Goal: Task Accomplishment & Management: Manage account settings

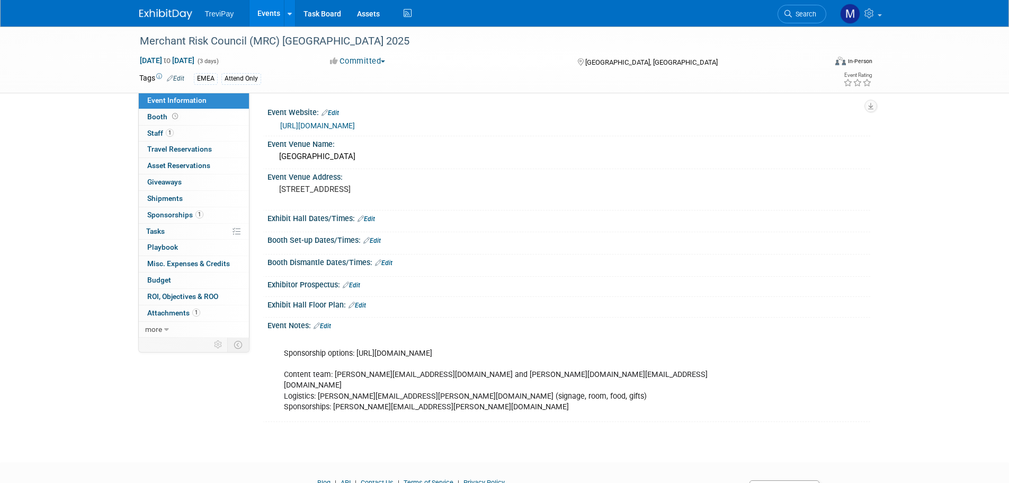
click at [488, 389] on div "Sponsorship options: [URL][DOMAIN_NAME] Content team: [PERSON_NAME][EMAIL_ADDRE…" at bounding box center [515, 374] width 477 height 85
click at [327, 327] on link "Edit" at bounding box center [322, 325] width 17 height 7
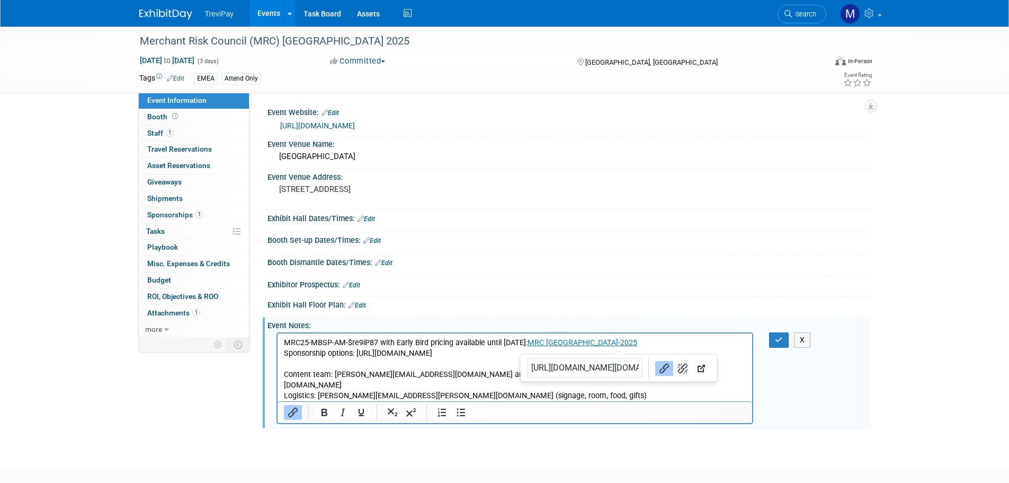
click at [629, 339] on p "MRC25-MBSP-AM-$re9iP87 with Early Bird pricing available until [DATE]: MRC Amst…" at bounding box center [514, 374] width 463 height 75
click at [617, 343] on p "MRC25-MBSP-AM-$re9iP87 with Early Bird pricing available until [DATE]: MRC Amst…" at bounding box center [514, 374] width 463 height 75
click at [778, 339] on icon "button" at bounding box center [779, 339] width 8 height 7
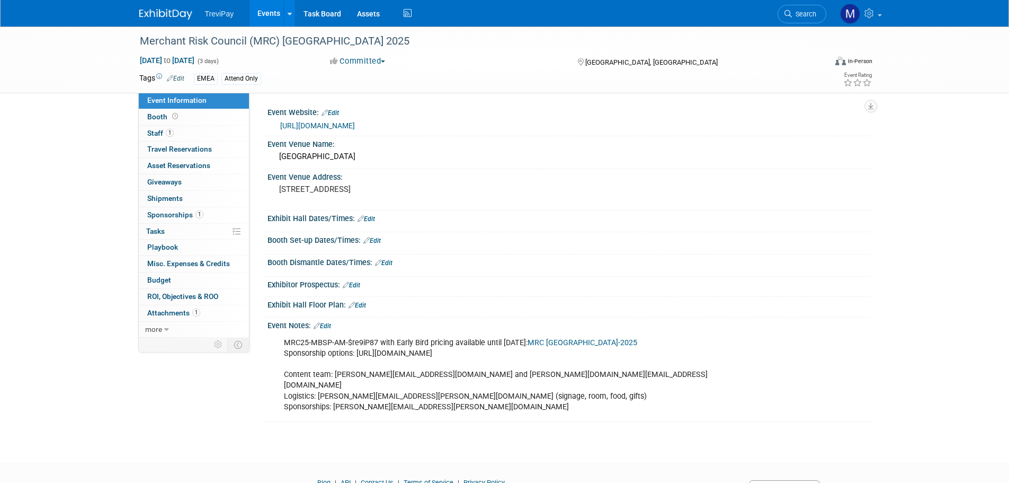
click at [481, 396] on div "MRC25-MBSP-AM-$re9iP87 with Early Bird pricing available until [DATE]: MRC Amst…" at bounding box center [515, 374] width 477 height 85
click at [322, 326] on link "Edit" at bounding box center [322, 325] width 17 height 7
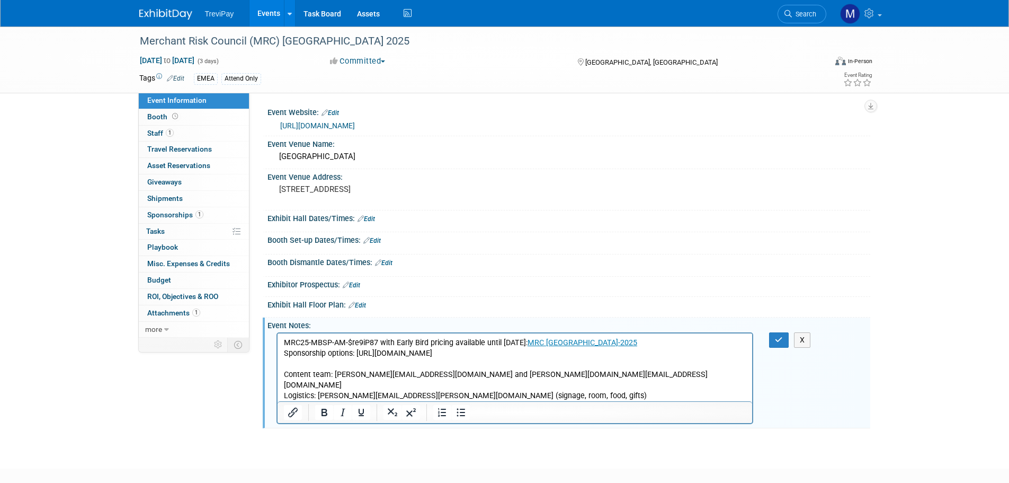
click at [481, 393] on p "MRC25-MBSP-AM-$re9iP87 with Early Bird pricing available until [DATE]: MRC Amst…" at bounding box center [514, 374] width 463 height 75
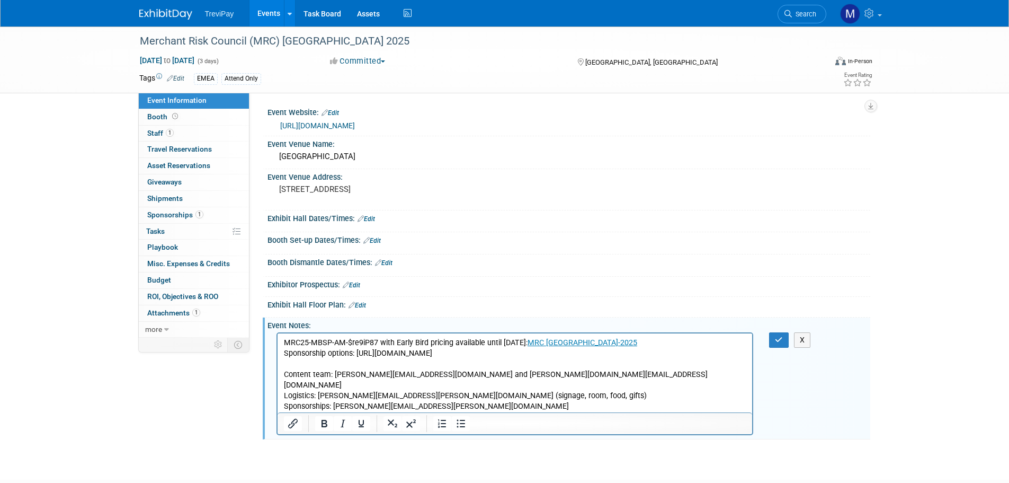
click at [284, 412] on p "[PERSON_NAME][EMAIL_ADDRESS][DOMAIN_NAME]" at bounding box center [514, 417] width 463 height 11
click at [776, 339] on icon "button" at bounding box center [779, 339] width 8 height 7
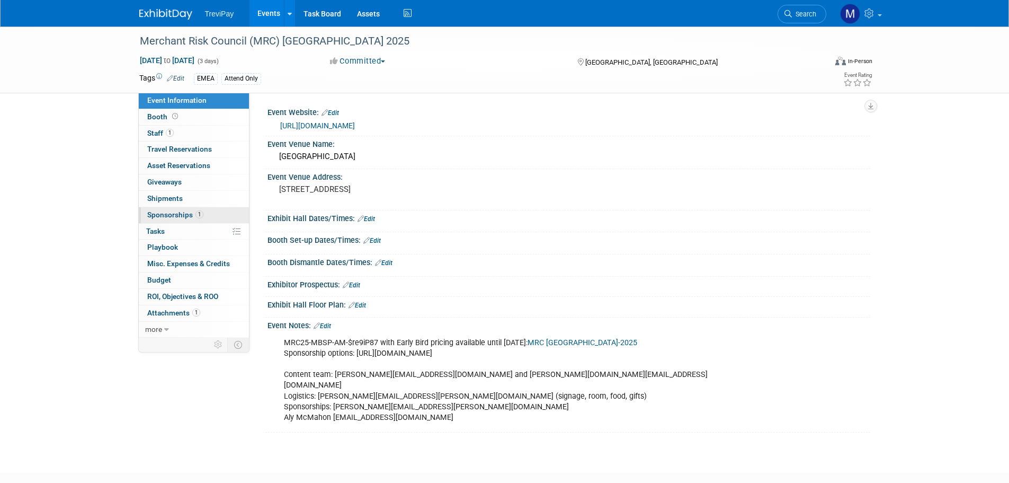
click at [163, 217] on span "Sponsorships 1" at bounding box center [175, 214] width 56 height 8
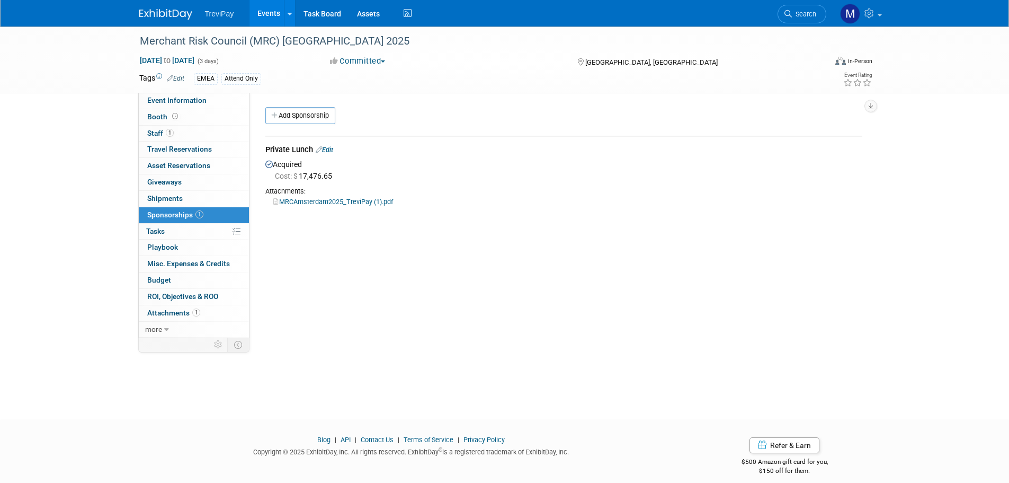
click at [315, 198] on link "MRCAmsterdam2025_TreviPay (1).pdf" at bounding box center [333, 202] width 120 height 8
